Goal: Information Seeking & Learning: Learn about a topic

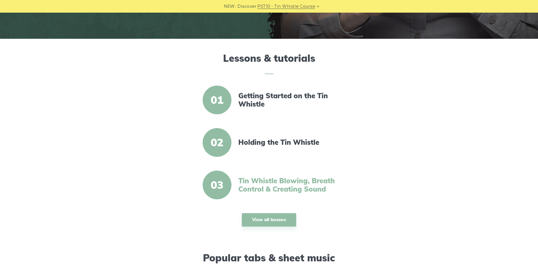
scroll to position [264, 0]
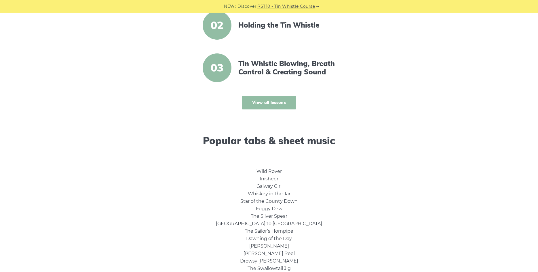
click at [278, 104] on link "View all lessons" at bounding box center [269, 103] width 54 height 14
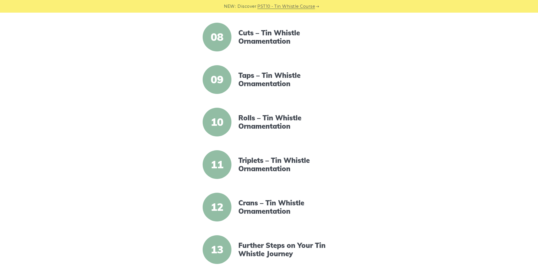
scroll to position [528, 0]
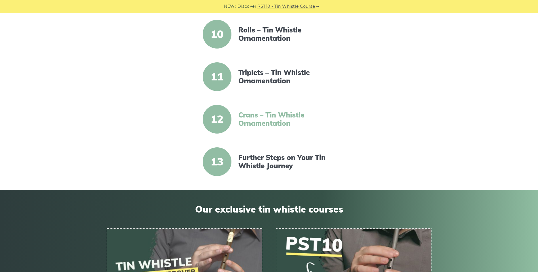
click at [265, 113] on link "Crans – Tin Whistle Ornamentation" at bounding box center [287, 119] width 99 height 17
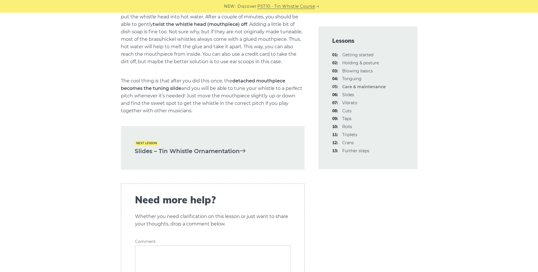
scroll to position [851, 0]
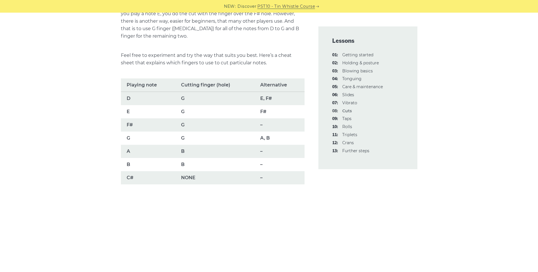
scroll to position [381, 0]
click at [351, 125] on link "10: Rolls" at bounding box center [347, 126] width 10 height 5
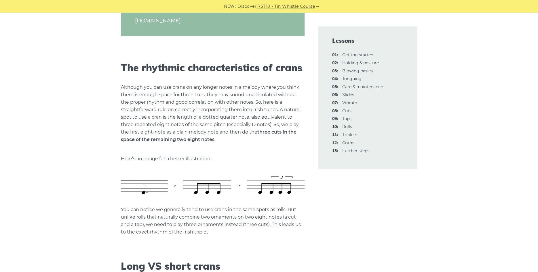
scroll to position [675, 0]
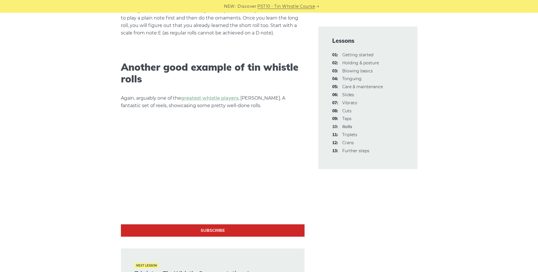
scroll to position [1555, 0]
